Goal: Use online tool/utility

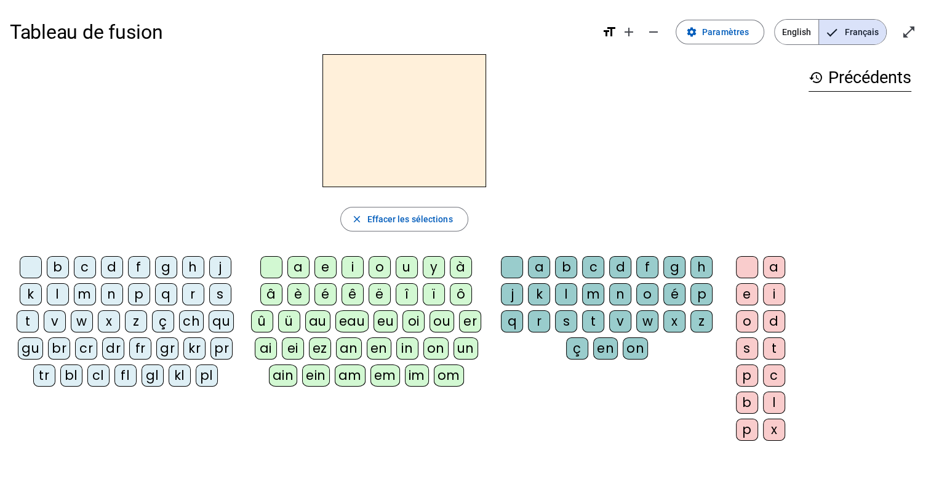
click at [54, 296] on div "l" at bounding box center [58, 294] width 22 height 22
drag, startPoint x: 298, startPoint y: 267, endPoint x: 317, endPoint y: 267, distance: 18.5
click at [299, 266] on div "a" at bounding box center [298, 267] width 22 height 22
click at [585, 268] on div "c" at bounding box center [593, 267] width 22 height 22
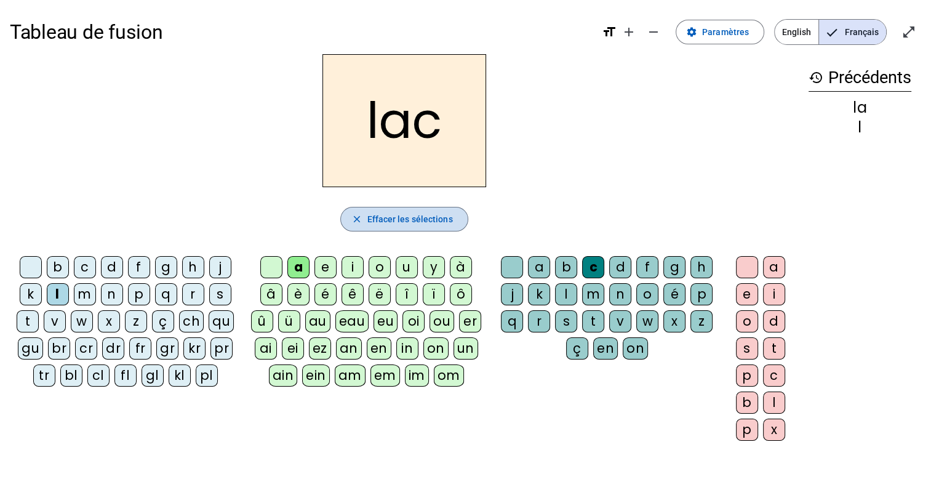
click at [390, 215] on span "Effacer les sélections" at bounding box center [410, 219] width 86 height 15
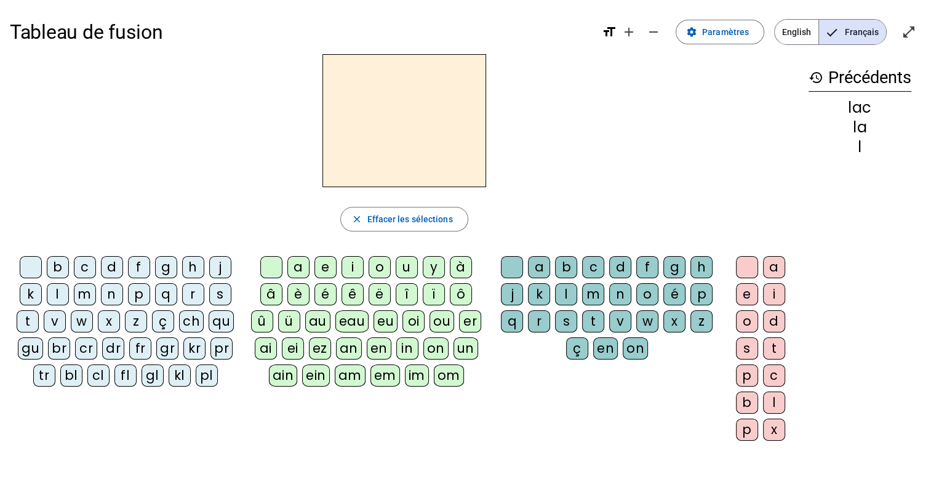
click at [65, 264] on div "b" at bounding box center [58, 267] width 22 height 22
click at [303, 263] on div "a" at bounding box center [298, 267] width 22 height 22
click at [535, 264] on div "a" at bounding box center [539, 267] width 22 height 22
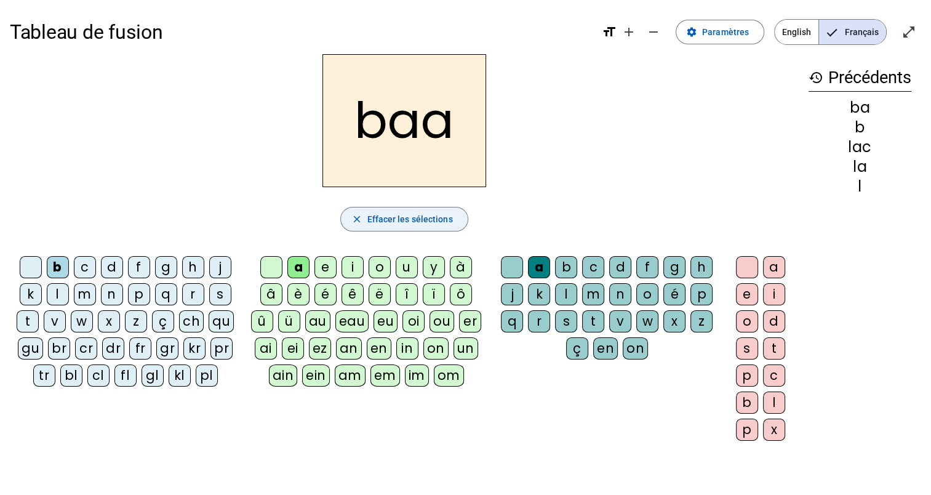
click at [406, 217] on span "Effacer les sélections" at bounding box center [410, 219] width 86 height 15
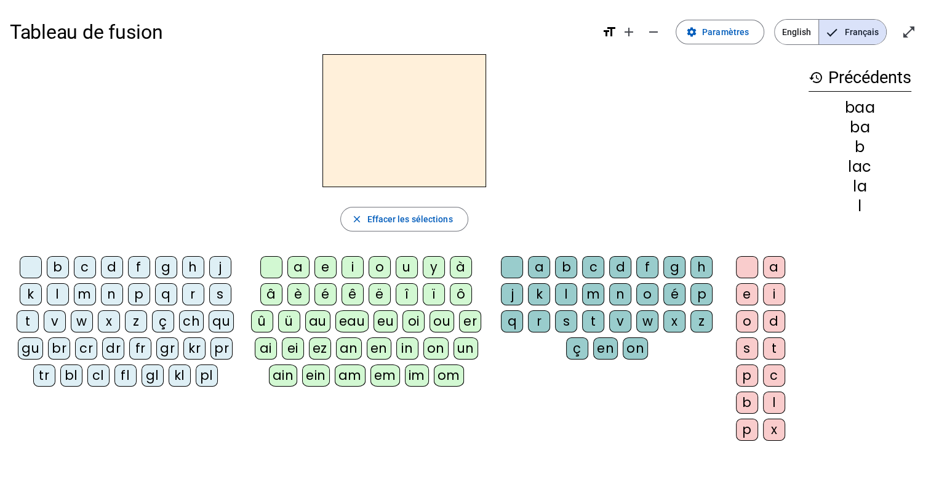
click at [58, 263] on div "b" at bounding box center [58, 267] width 22 height 22
click at [298, 265] on div "a" at bounding box center [298, 267] width 22 height 22
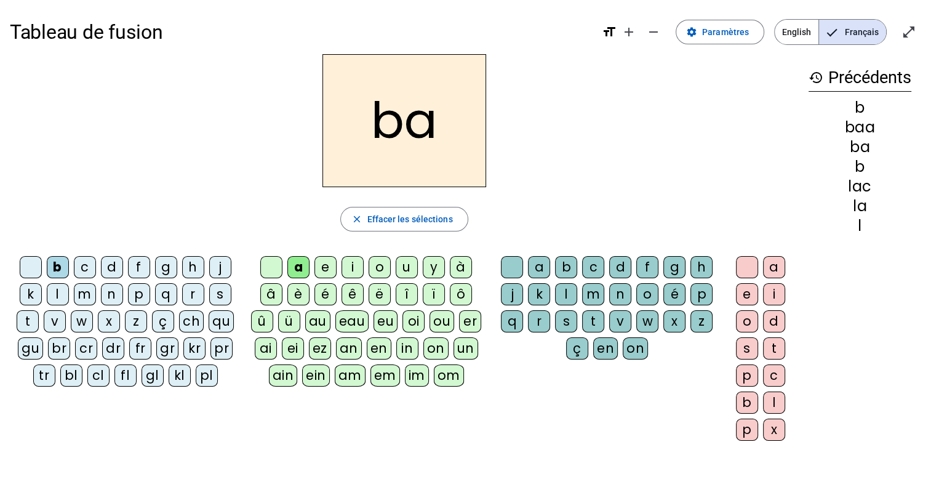
click at [590, 263] on div "c" at bounding box center [593, 267] width 22 height 22
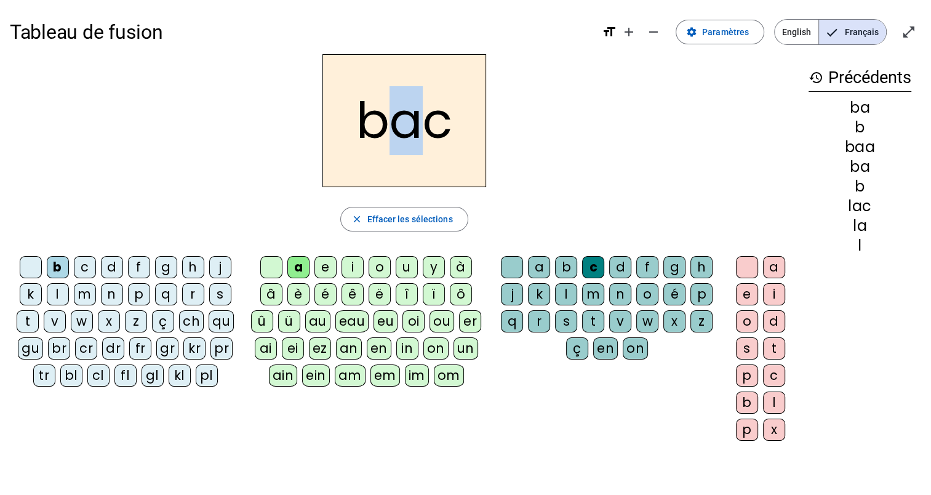
drag, startPoint x: 402, startPoint y: 132, endPoint x: 419, endPoint y: 132, distance: 16.6
click at [419, 132] on h2 "bac" at bounding box center [404, 120] width 164 height 133
drag, startPoint x: 419, startPoint y: 132, endPoint x: 445, endPoint y: 172, distance: 47.1
click at [445, 172] on h2 "bac" at bounding box center [404, 120] width 164 height 133
